Goal: Task Accomplishment & Management: Manage account settings

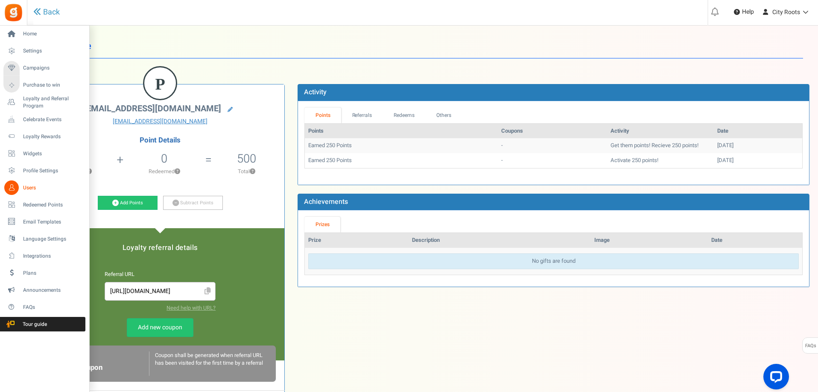
click at [30, 184] on span "Users" at bounding box center [53, 187] width 60 height 7
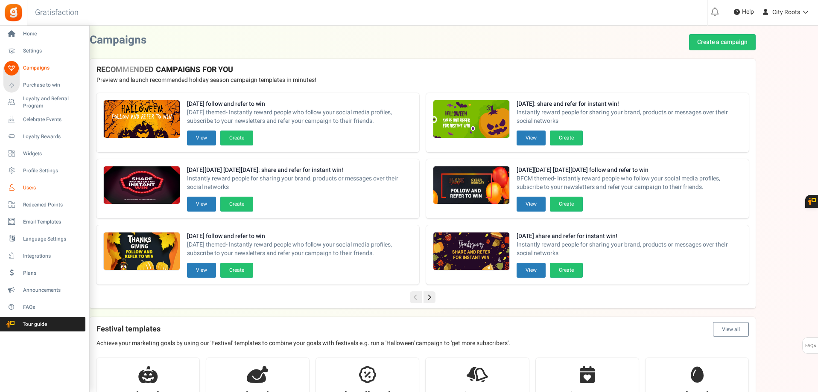
click at [32, 187] on span "Users" at bounding box center [53, 187] width 60 height 7
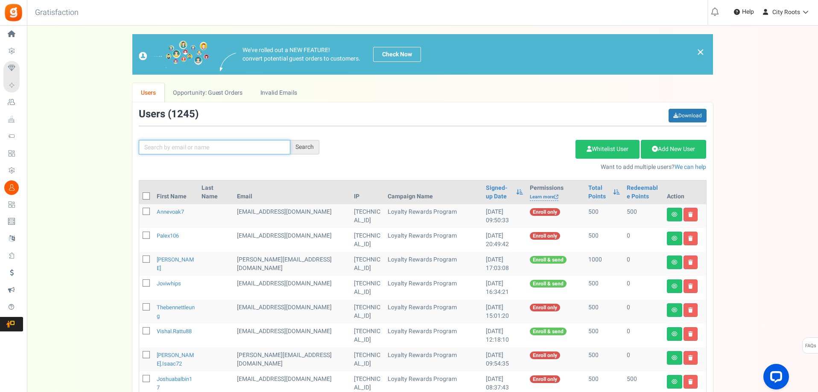
click at [217, 152] on input "text" at bounding box center [215, 147] width 152 height 15
type input "JORDAN"
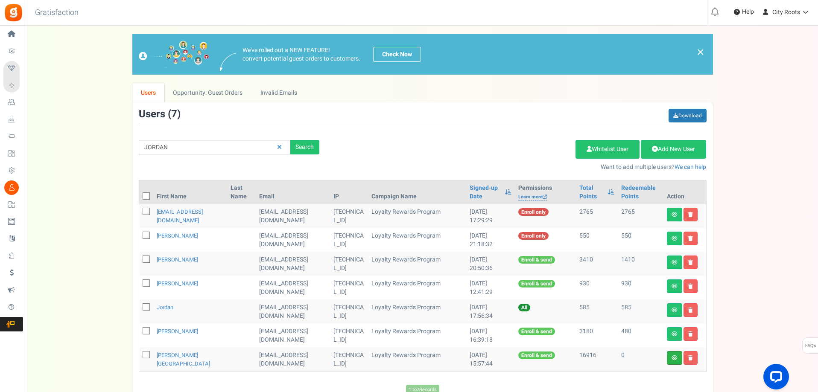
click at [675, 352] on link at bounding box center [674, 358] width 15 height 14
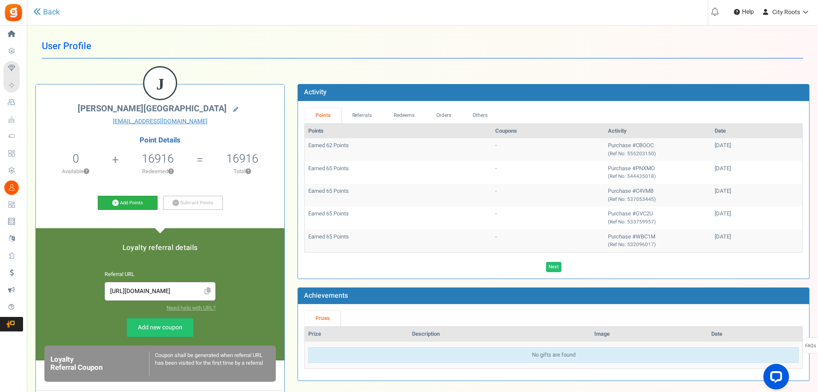
click at [131, 202] on link "Add Points" at bounding box center [128, 203] width 60 height 15
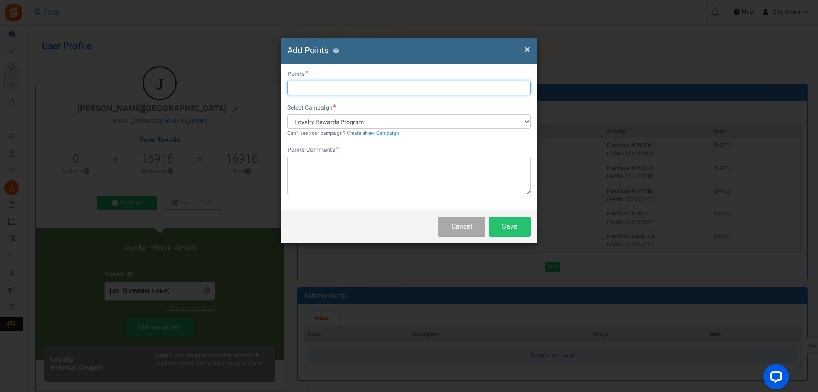
click at [380, 91] on input "text" at bounding box center [408, 88] width 243 height 15
type input "500"
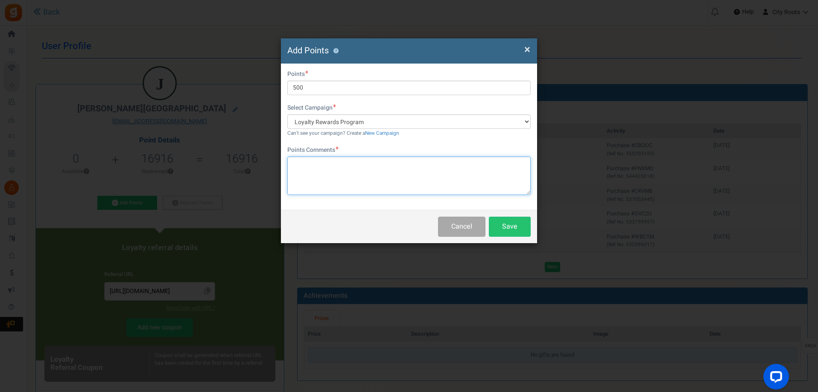
click at [359, 159] on textarea at bounding box center [408, 176] width 243 height 38
type textarea "[DATE] POINTS"
click at [515, 224] on button "Save" at bounding box center [510, 227] width 42 height 20
